Goal: Check status: Check status

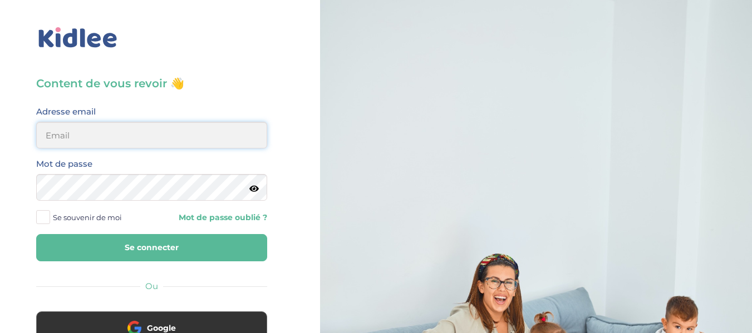
click at [90, 137] on input "email" at bounding box center [151, 135] width 231 height 27
type input "[EMAIL_ADDRESS][DOMAIN_NAME]"
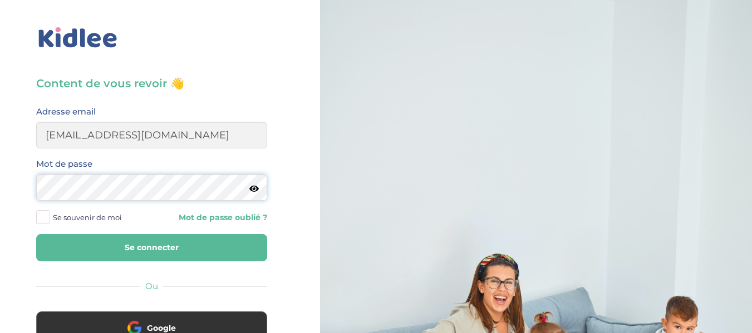
click at [36, 234] on button "Se connecter" at bounding box center [151, 247] width 231 height 27
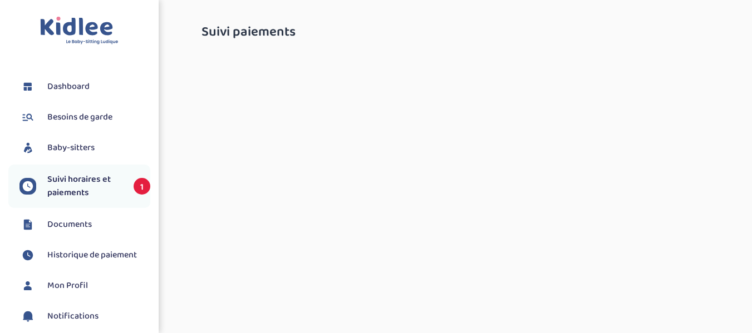
select select "octobre 2025"
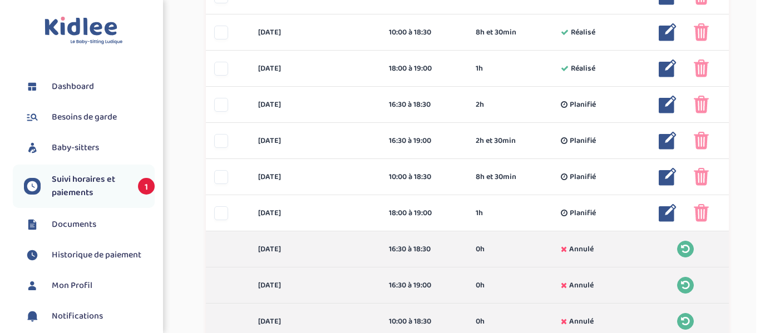
scroll to position [512, 0]
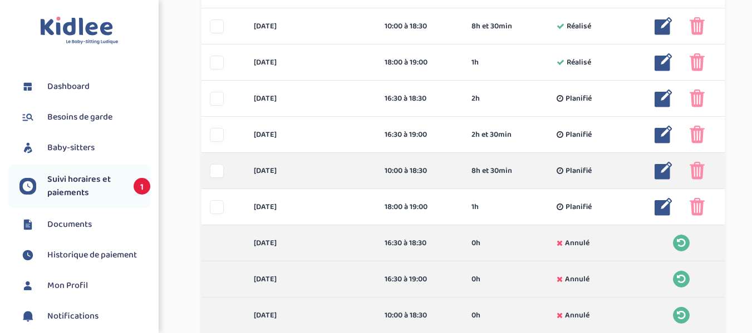
click at [662, 173] on img at bounding box center [663, 171] width 18 height 18
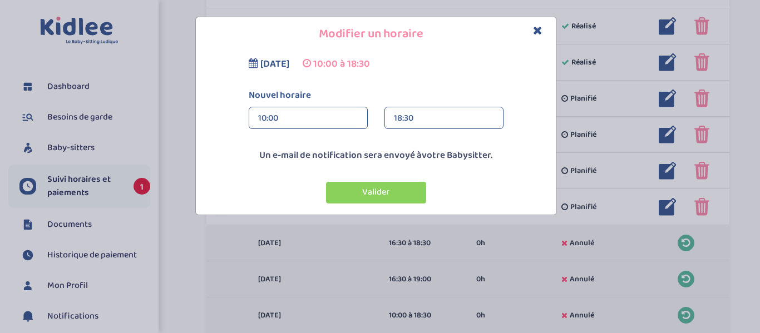
click at [441, 117] on div "18:30" at bounding box center [444, 118] width 100 height 22
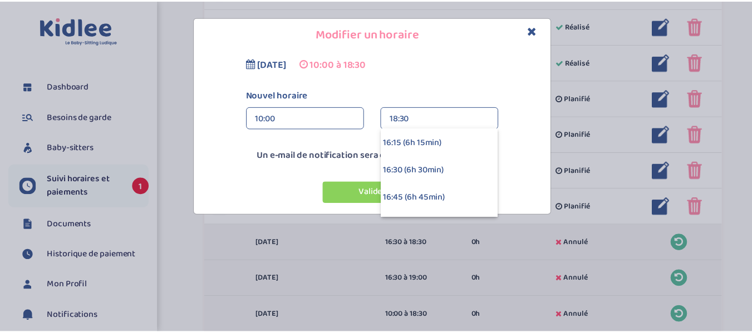
scroll to position [690, 0]
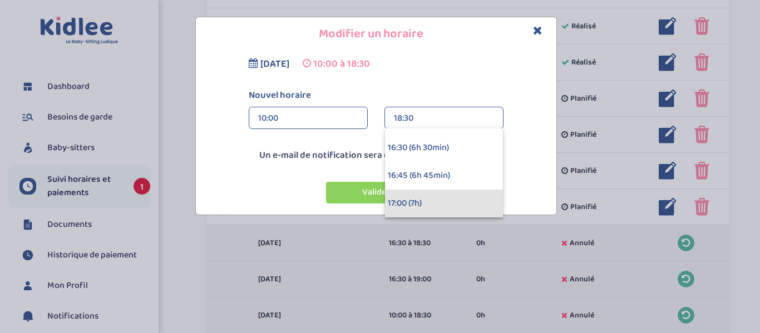
click at [459, 204] on div "17:00 (7h)" at bounding box center [444, 204] width 118 height 28
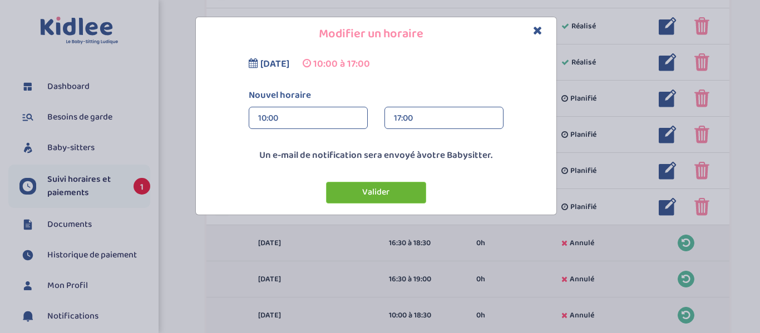
click at [395, 196] on button "Valider" at bounding box center [376, 193] width 100 height 22
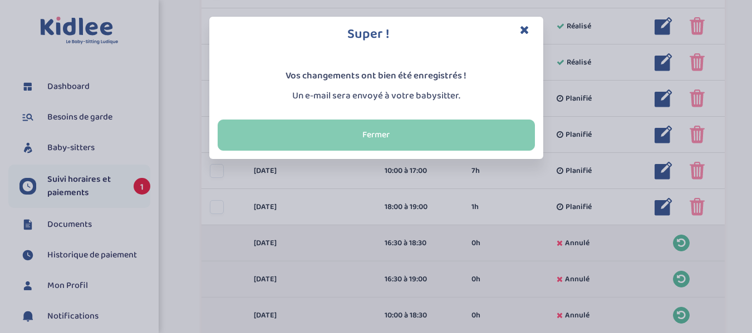
click at [397, 134] on button "Fermer" at bounding box center [375, 135] width 317 height 31
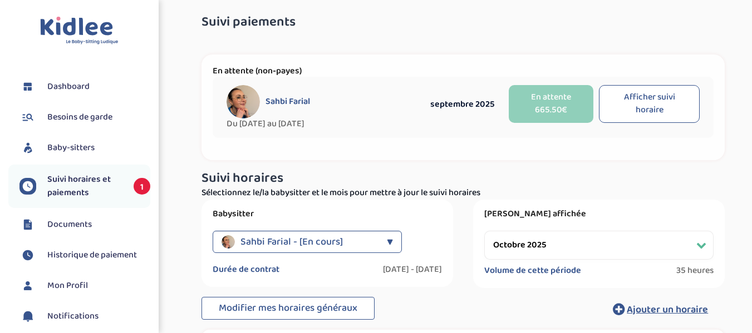
scroll to position [0, 0]
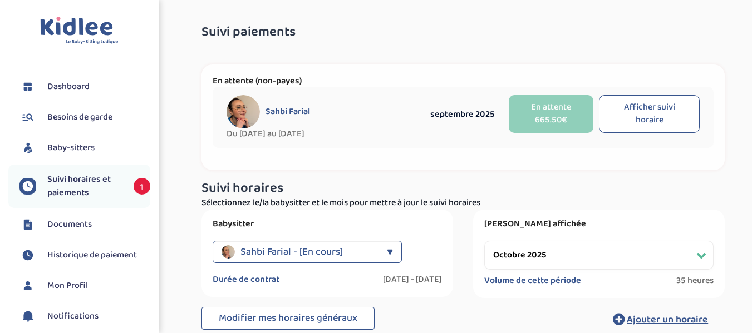
click at [630, 36] on h3 "Suivi paiements" at bounding box center [462, 32] width 523 height 14
click at [65, 194] on span "Suivi horaires et paiements" at bounding box center [84, 186] width 75 height 27
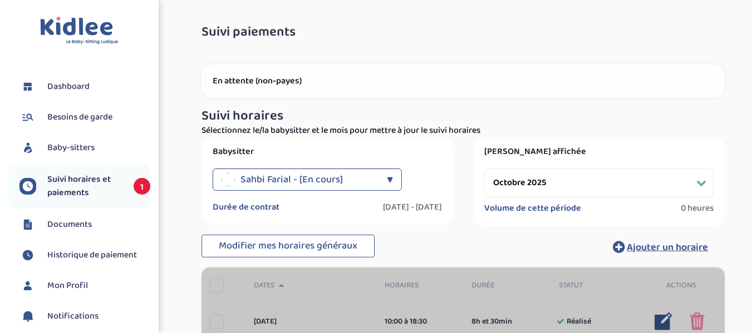
select select "octobre 2025"
